Goal: Transaction & Acquisition: Purchase product/service

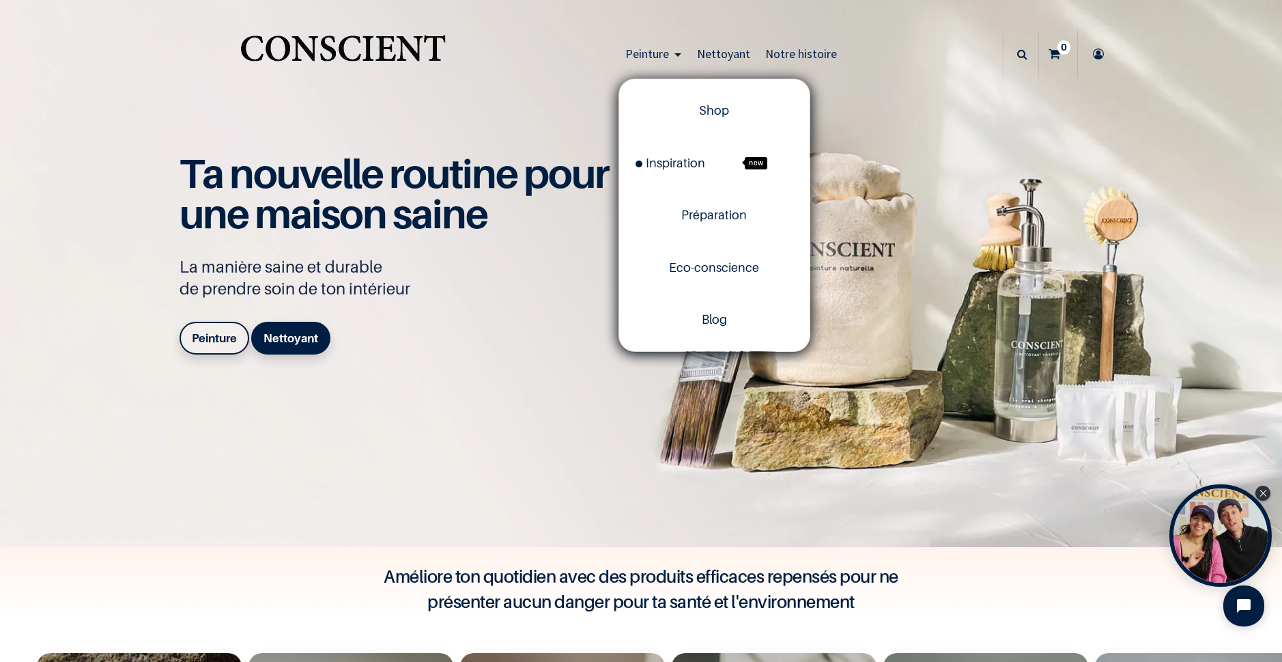
click at [669, 47] on link "Peinture" at bounding box center [654, 54] width 72 height 48
click at [697, 221] on span "Préparation" at bounding box center [715, 215] width 66 height 14
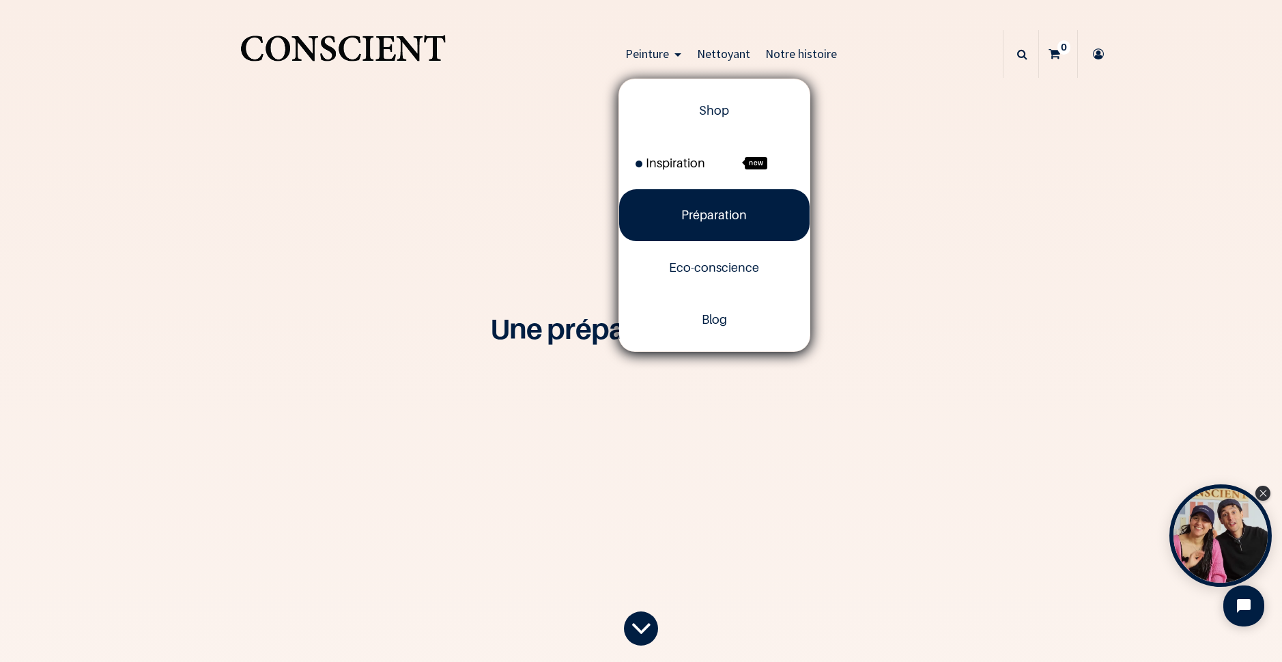
click at [679, 158] on span "Inspiration" at bounding box center [671, 163] width 70 height 14
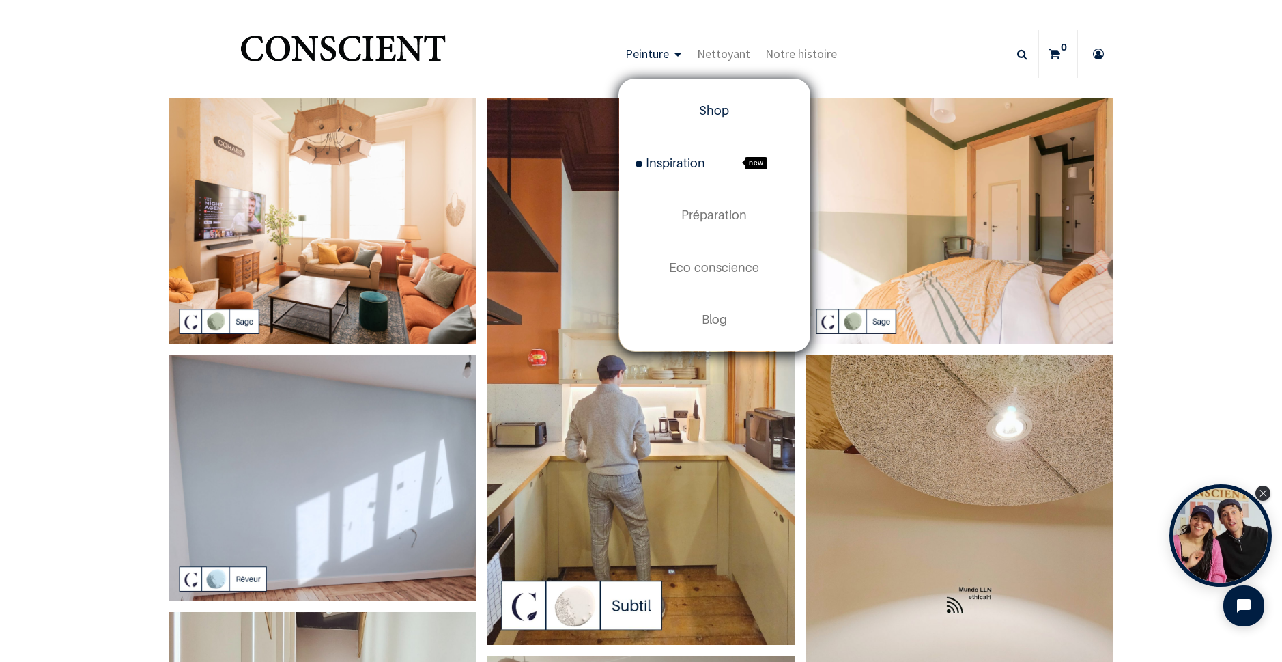
click at [654, 112] on link "Shop" at bounding box center [714, 111] width 191 height 52
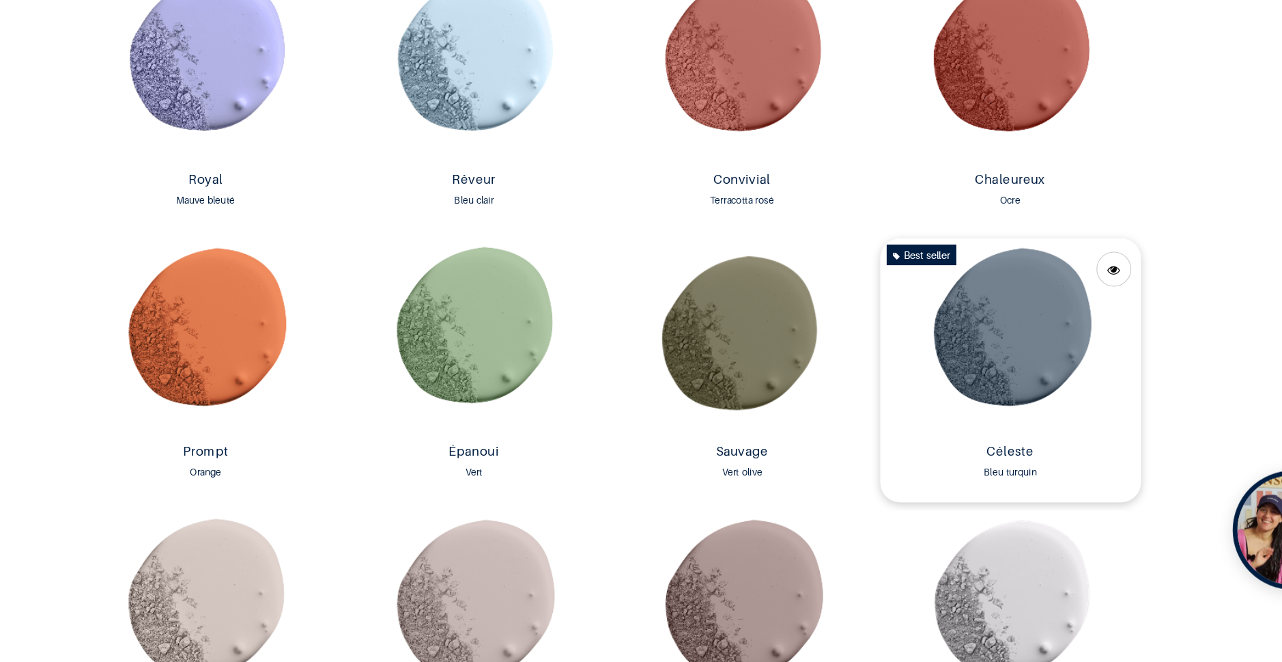
scroll to position [1744, 0]
click at [936, 385] on img at bounding box center [978, 370] width 225 height 171
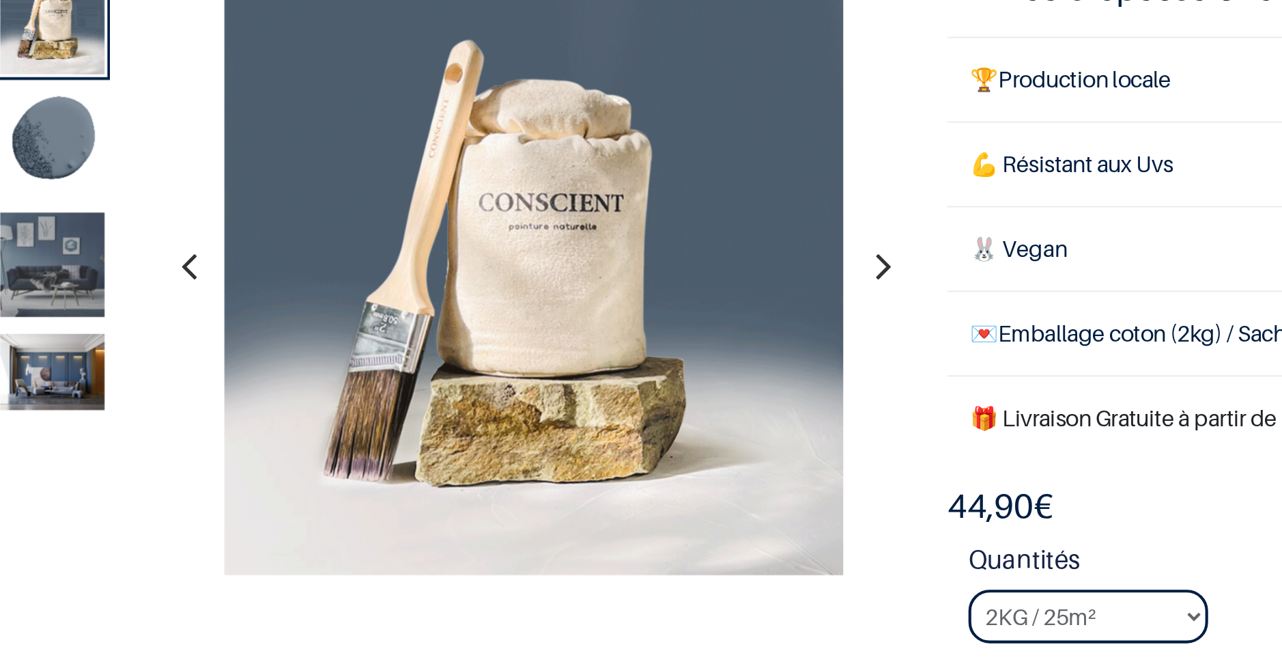
click at [208, 240] on img at bounding box center [207, 239] width 51 height 51
